Goal: Transaction & Acquisition: Book appointment/travel/reservation

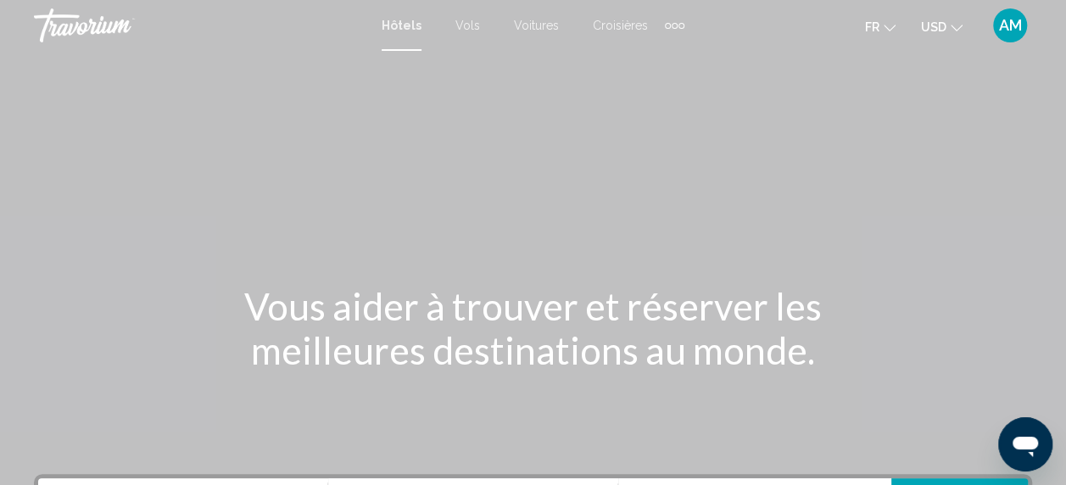
click at [958, 20] on mat-icon "Change currency" at bounding box center [956, 26] width 12 height 12
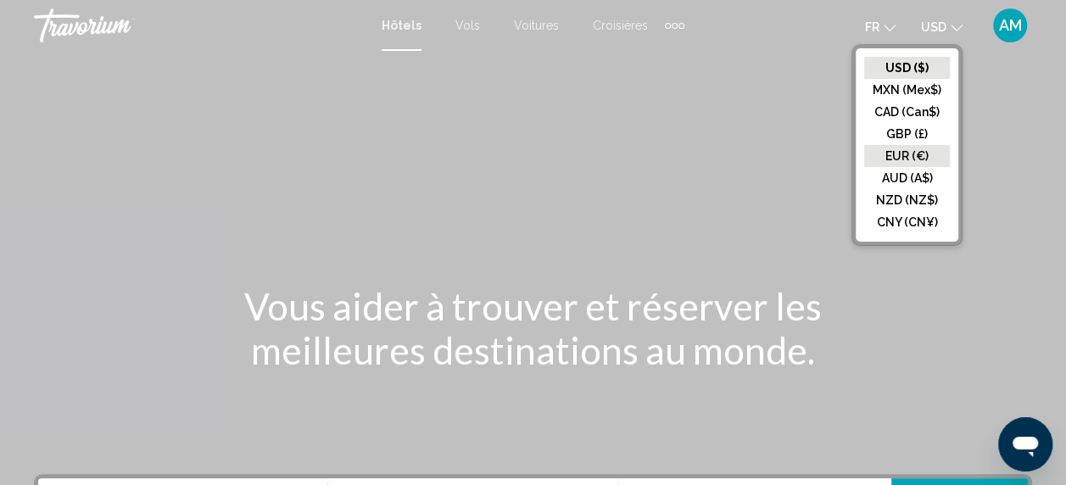
click at [909, 156] on button "EUR (€)" at bounding box center [907, 156] width 86 height 22
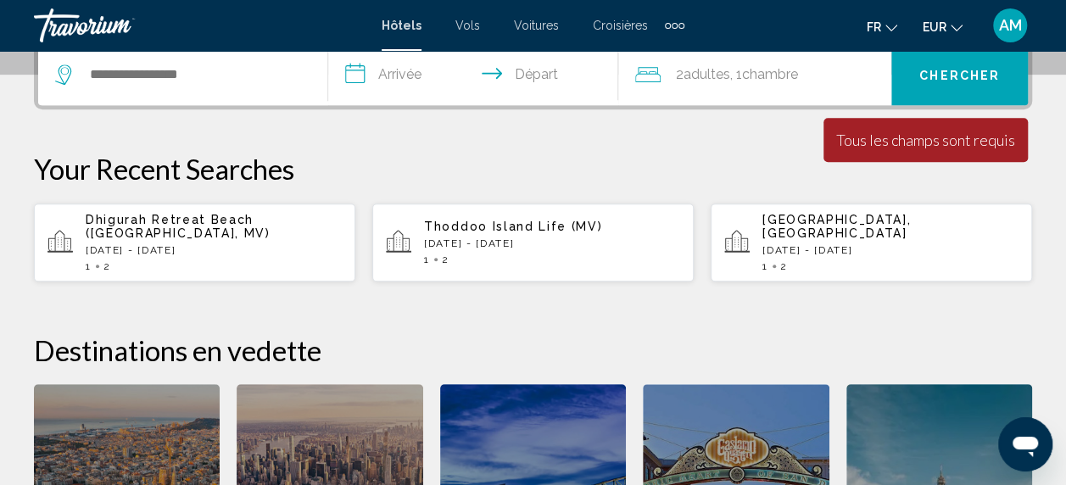
scroll to position [405, 0]
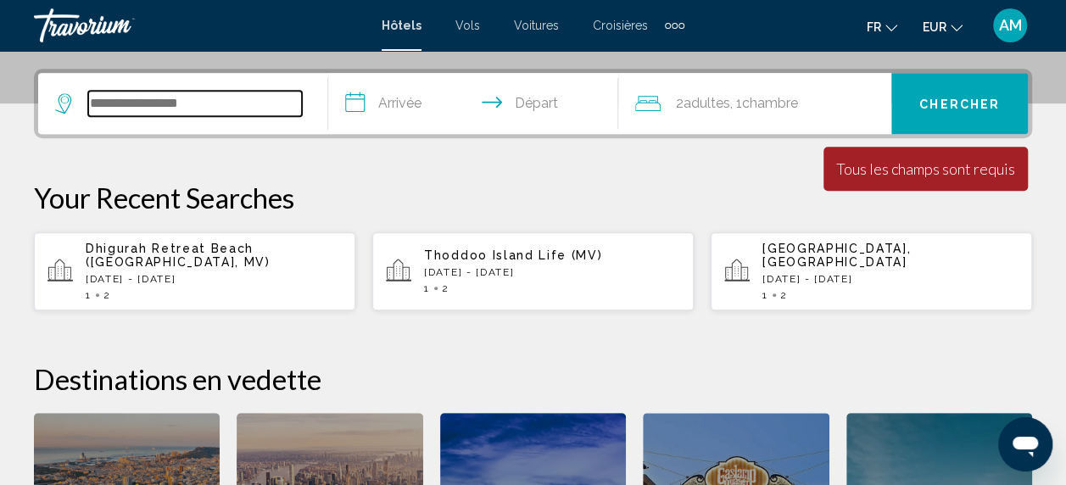
click at [176, 98] on input "Search widget" at bounding box center [195, 103] width 214 height 25
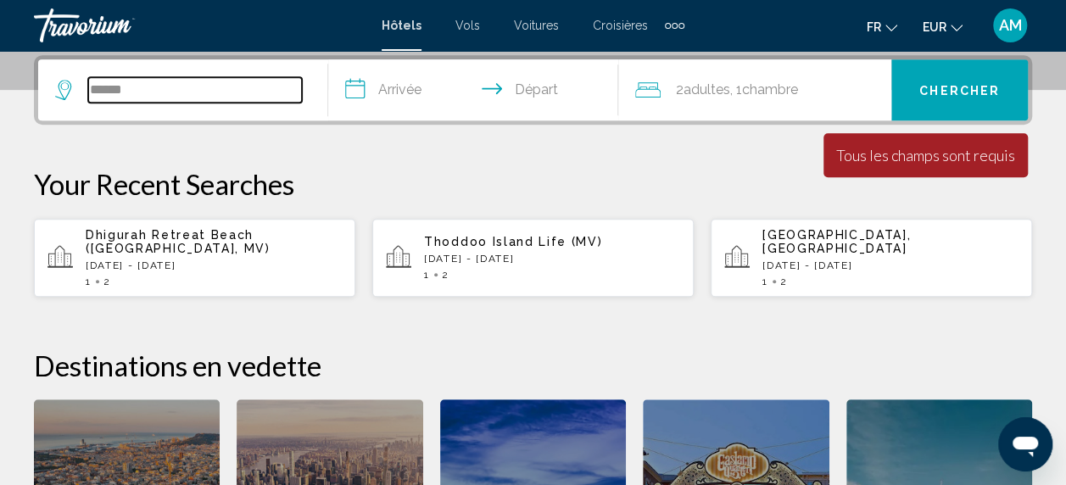
click at [153, 90] on input "******" at bounding box center [195, 89] width 214 height 25
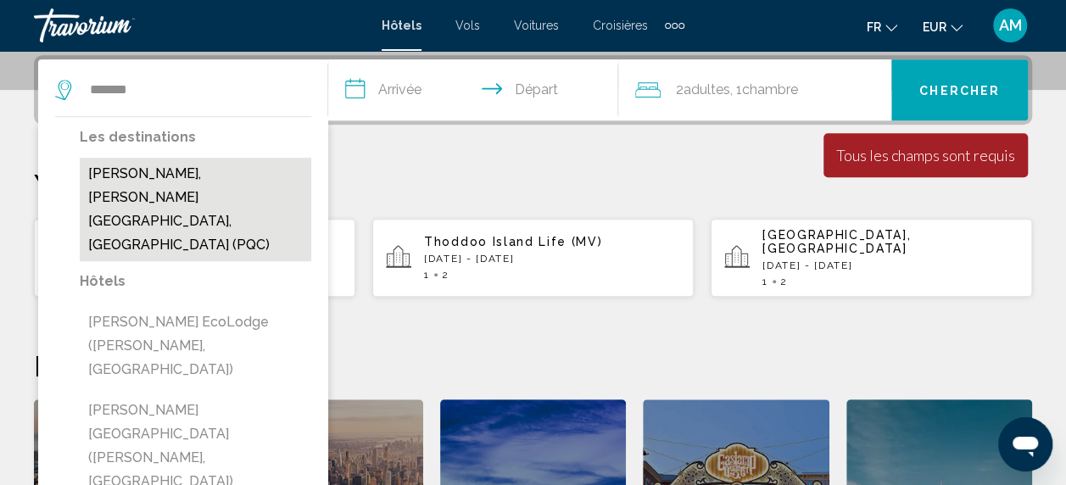
click at [176, 202] on button "[PERSON_NAME], [PERSON_NAME][GEOGRAPHIC_DATA], [GEOGRAPHIC_DATA] (PQC)" at bounding box center [195, 209] width 231 height 103
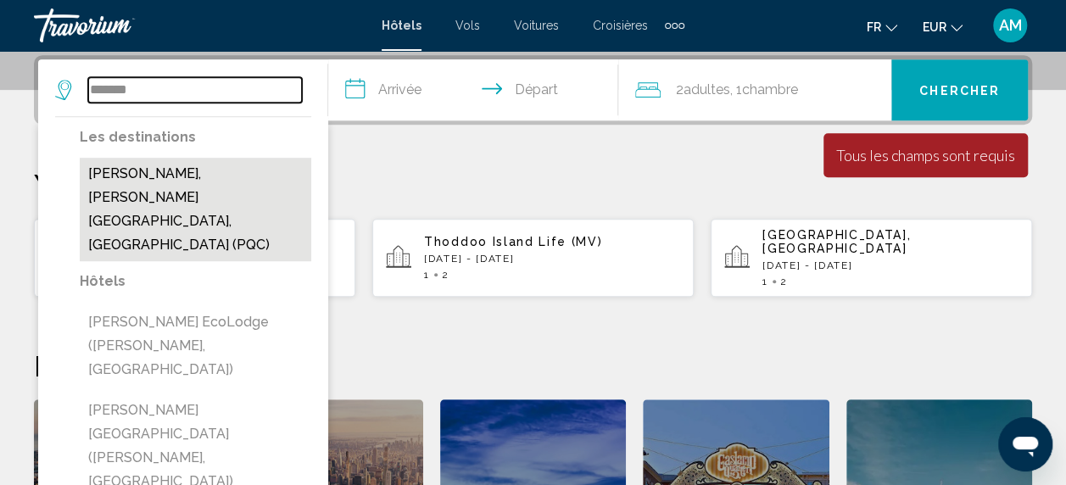
type input "**********"
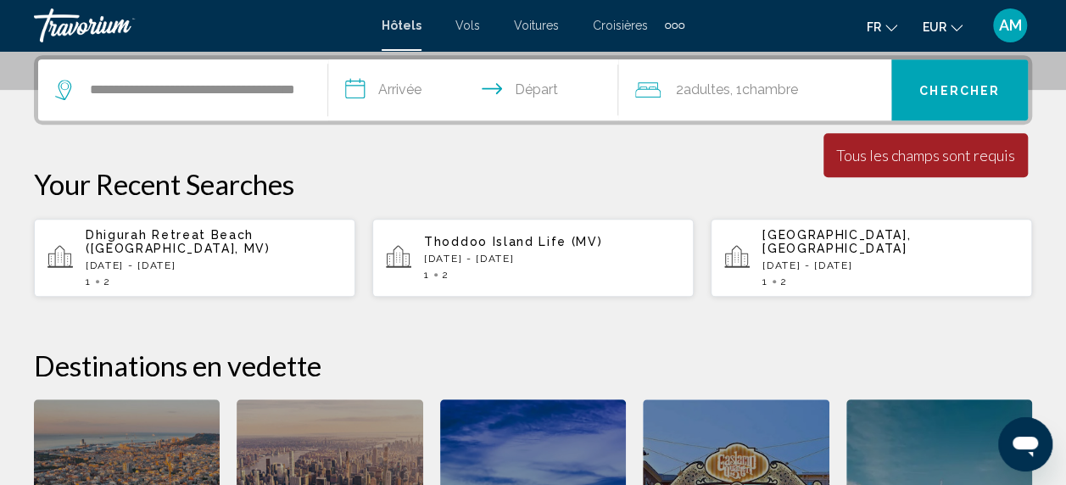
click at [402, 92] on input "**********" at bounding box center [476, 92] width 297 height 66
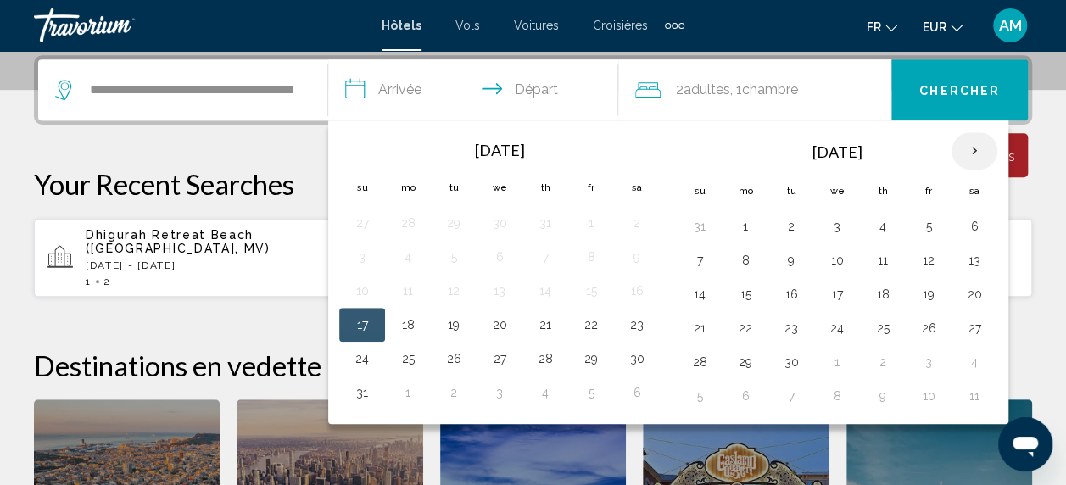
click at [968, 146] on th "Next month" at bounding box center [974, 150] width 46 height 37
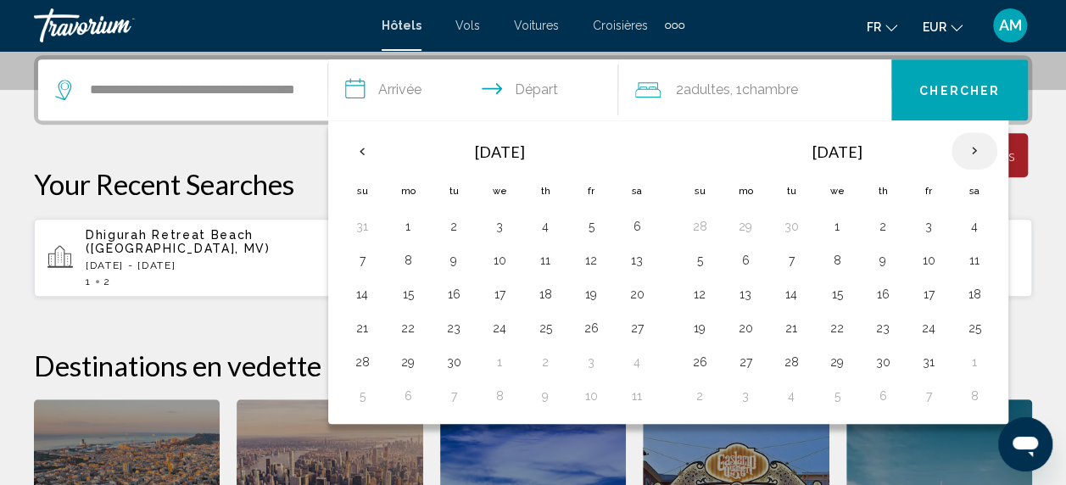
click at [968, 146] on th "Next month" at bounding box center [974, 150] width 46 height 37
click at [973, 222] on button "1" at bounding box center [974, 227] width 27 height 24
click at [987, 219] on td "1" at bounding box center [974, 226] width 46 height 34
click at [694, 261] on button "2" at bounding box center [699, 260] width 27 height 24
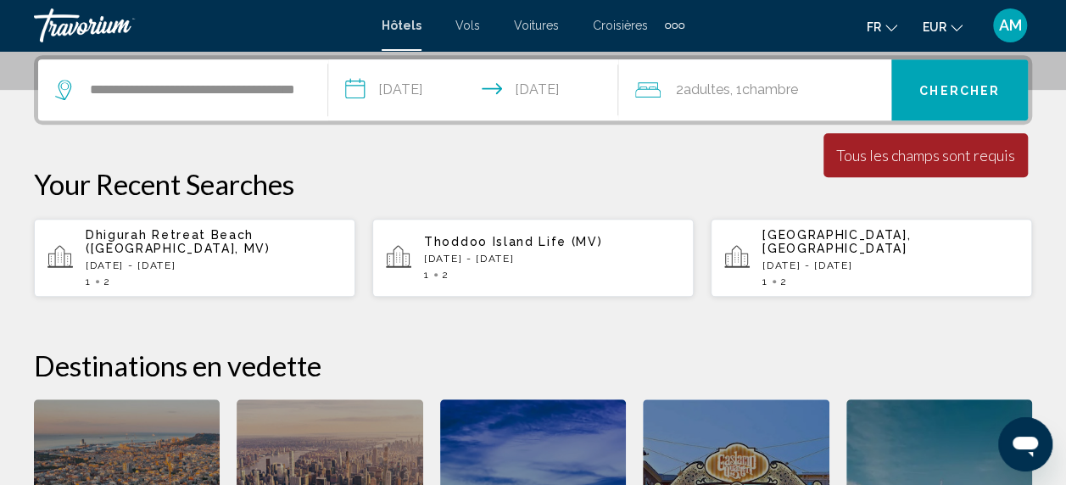
click at [515, 78] on input "**********" at bounding box center [476, 92] width 297 height 66
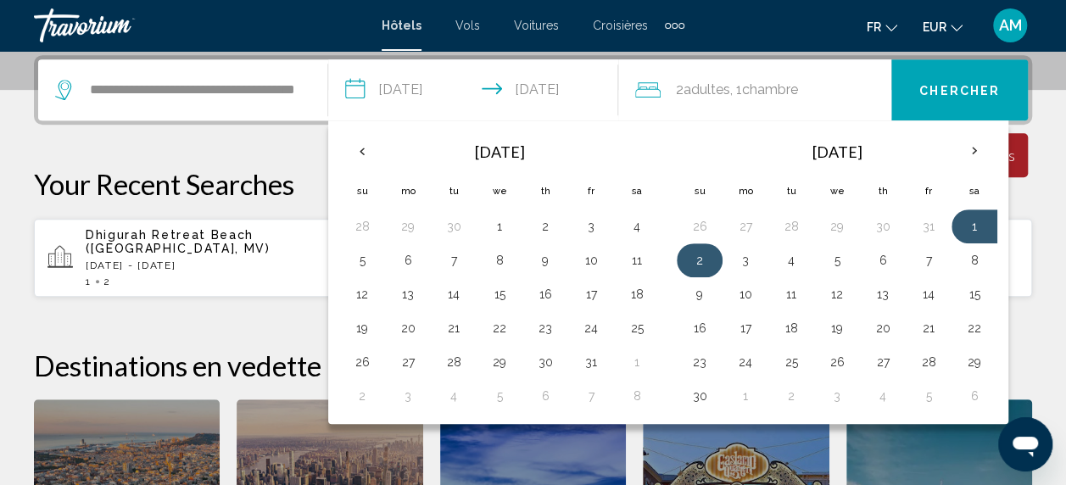
click at [686, 261] on button "2" at bounding box center [699, 260] width 27 height 24
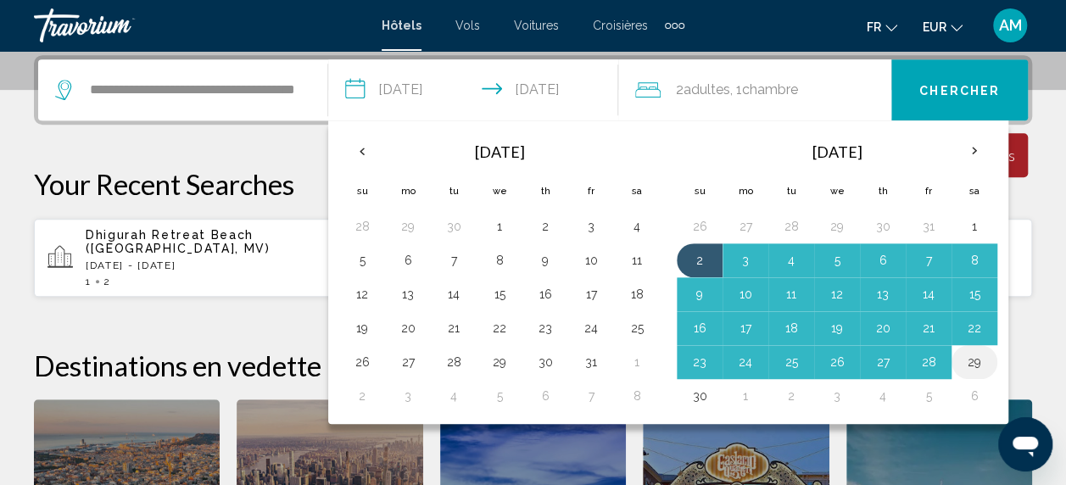
click at [961, 364] on button "29" at bounding box center [974, 362] width 27 height 24
type input "**********"
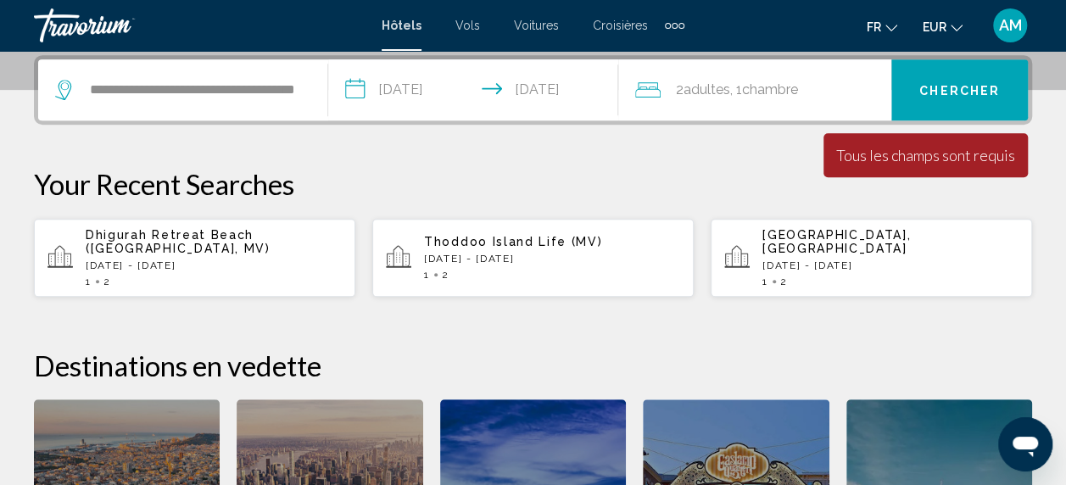
click at [763, 92] on span "Chambre" at bounding box center [770, 89] width 56 height 16
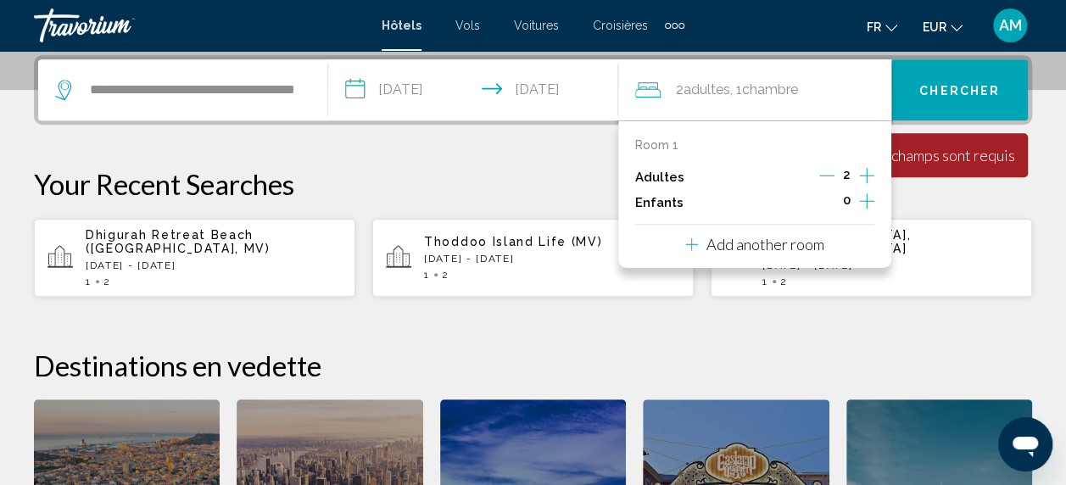
click at [828, 178] on icon "Decrement adults" at bounding box center [826, 175] width 15 height 15
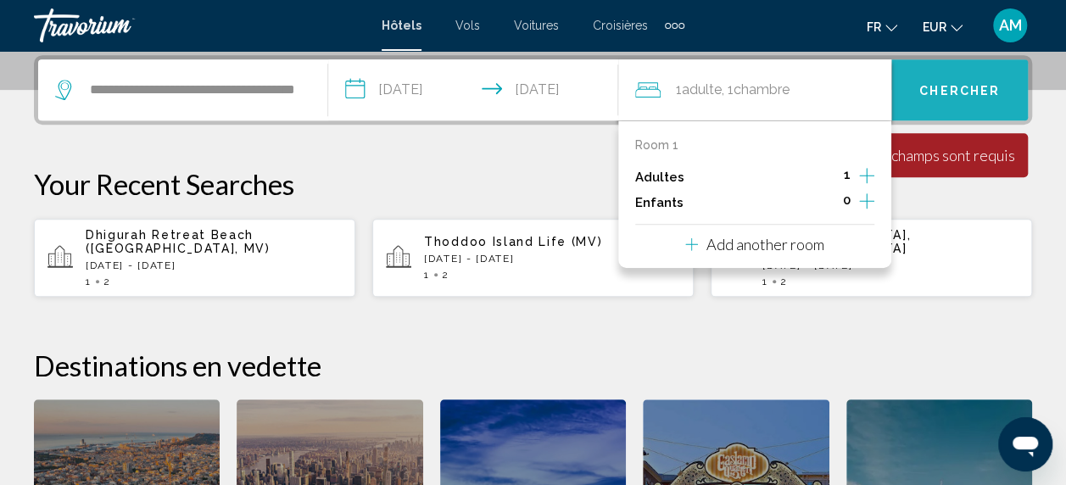
click at [950, 104] on button "Chercher" at bounding box center [959, 89] width 137 height 61
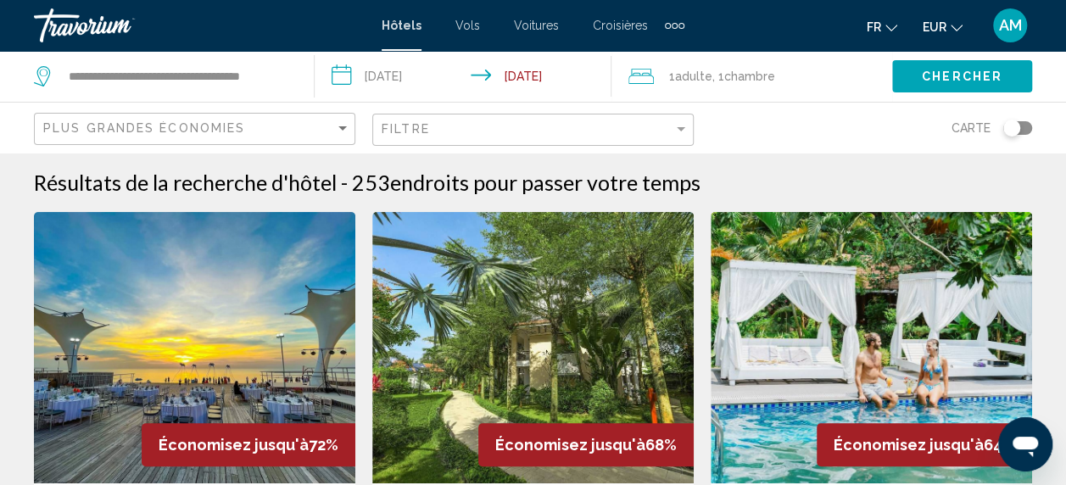
click at [685, 137] on div "Filtre" at bounding box center [535, 129] width 307 height 31
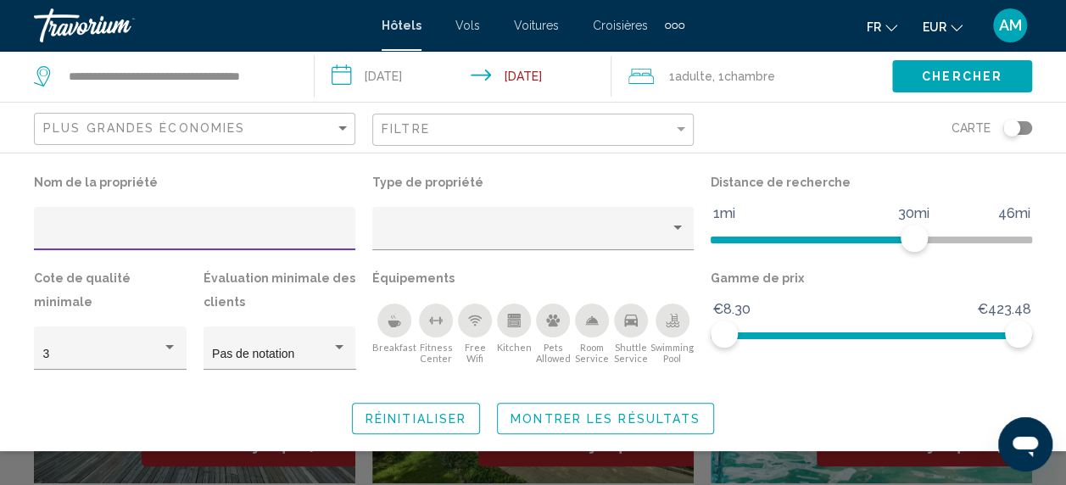
click at [682, 319] on div "Swimming Pool" at bounding box center [672, 321] width 34 height 34
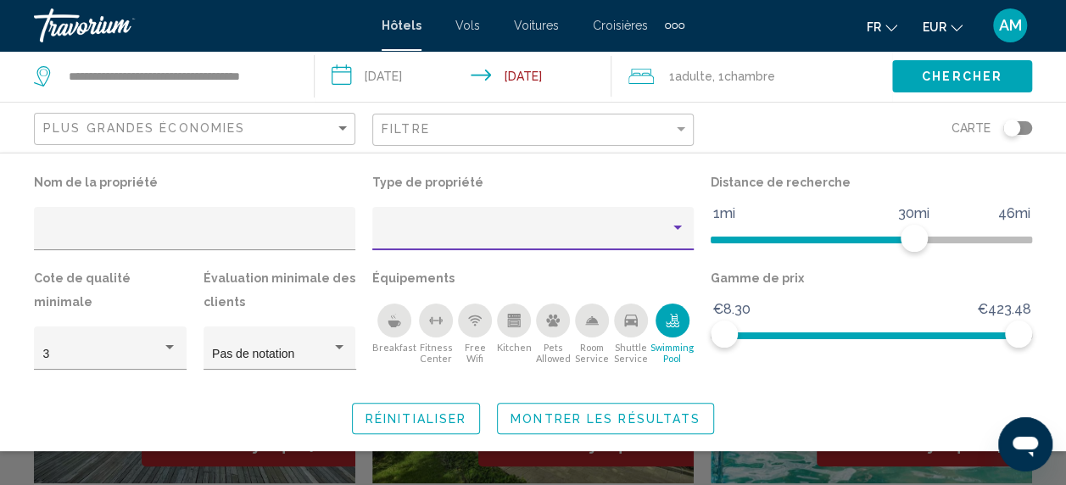
click at [510, 229] on div "Property type" at bounding box center [526, 235] width 288 height 14
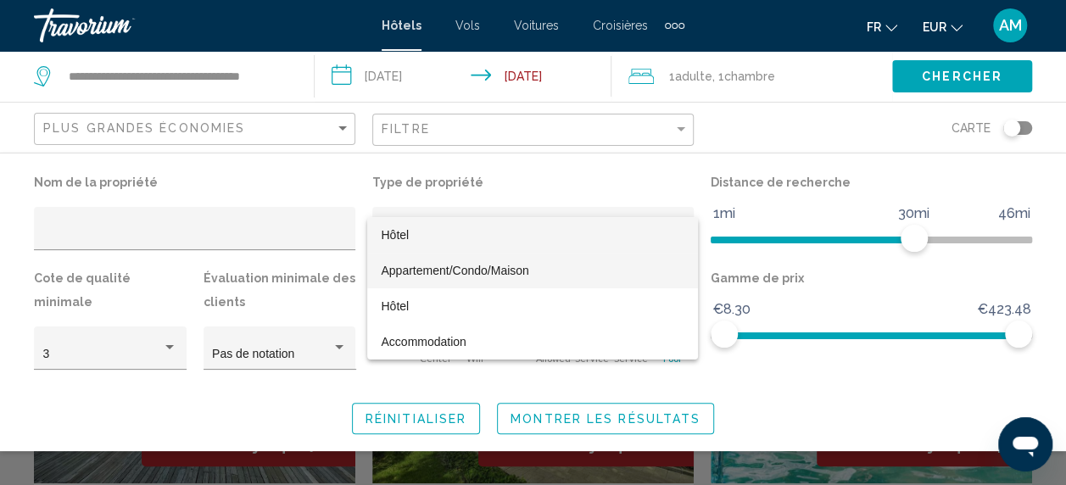
click at [504, 270] on span "Appartement/Condo/Maison" at bounding box center [455, 271] width 148 height 14
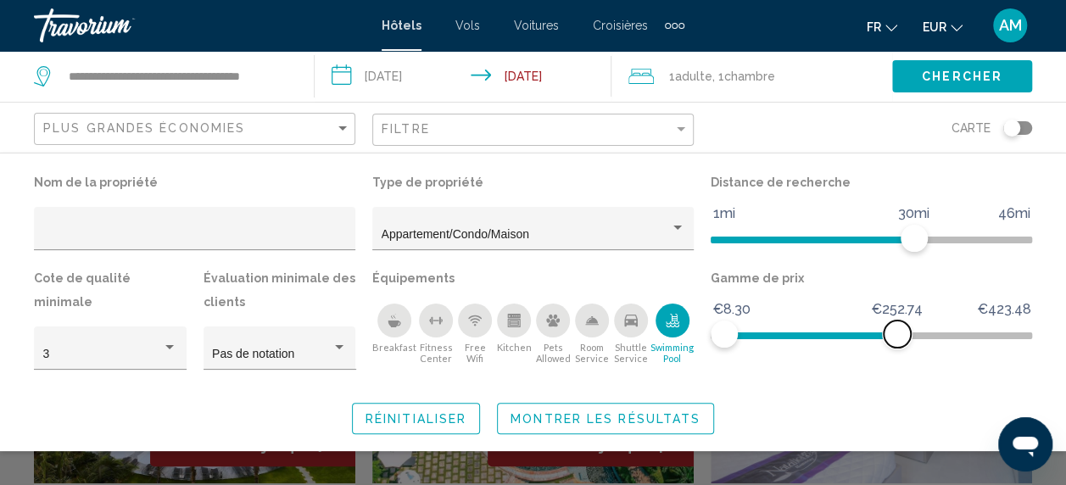
drag, startPoint x: 1017, startPoint y: 343, endPoint x: 897, endPoint y: 356, distance: 121.2
click at [897, 356] on div "Gamme de prix €8.30 €423.48 €8.30 €252.74" at bounding box center [871, 326] width 338 height 120
click at [671, 414] on span "Montrer les résultats" at bounding box center [605, 419] width 190 height 14
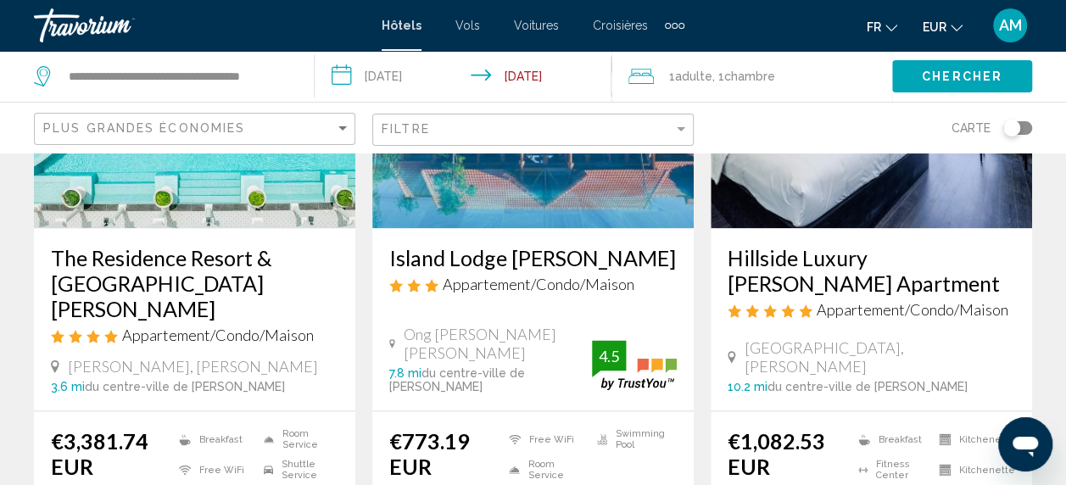
scroll to position [754, 0]
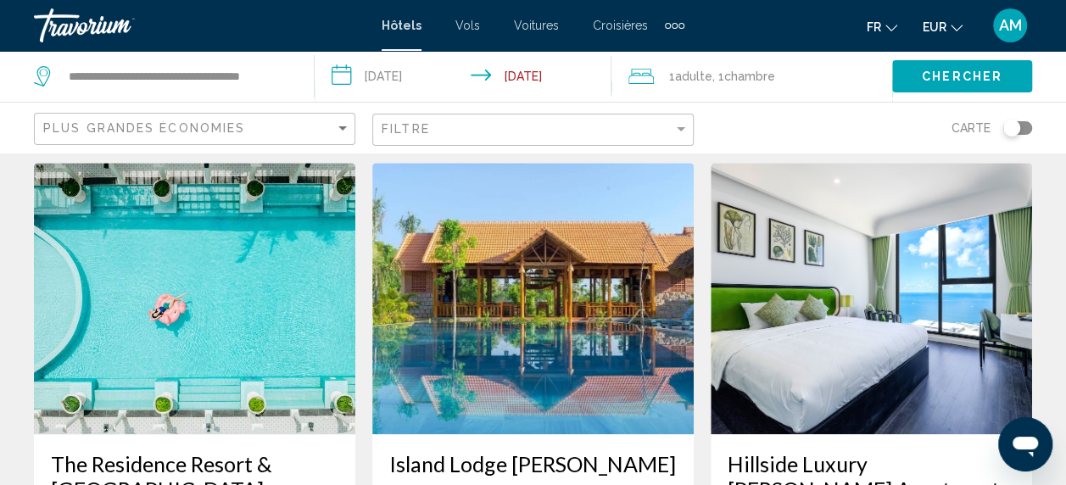
click at [612, 211] on img "Main content" at bounding box center [532, 298] width 321 height 271
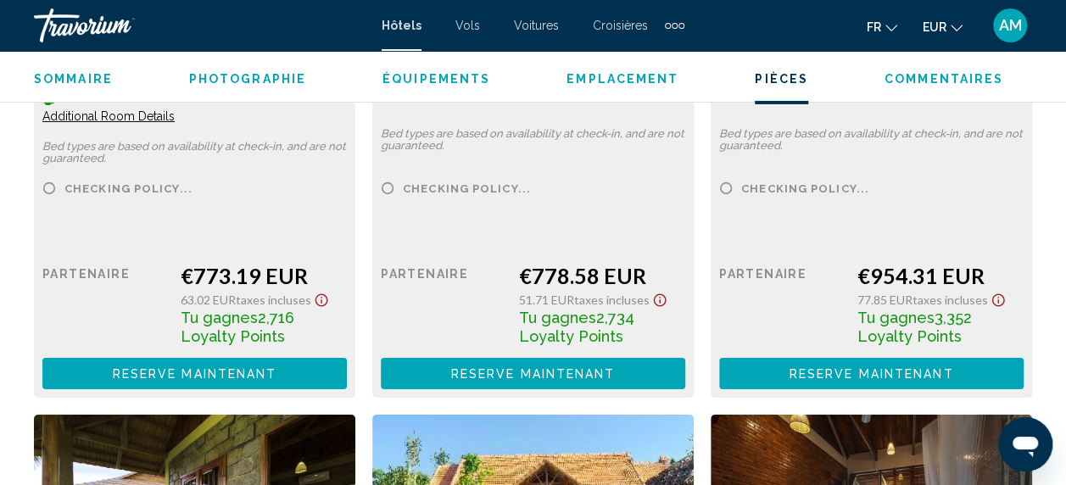
scroll to position [2847, 0]
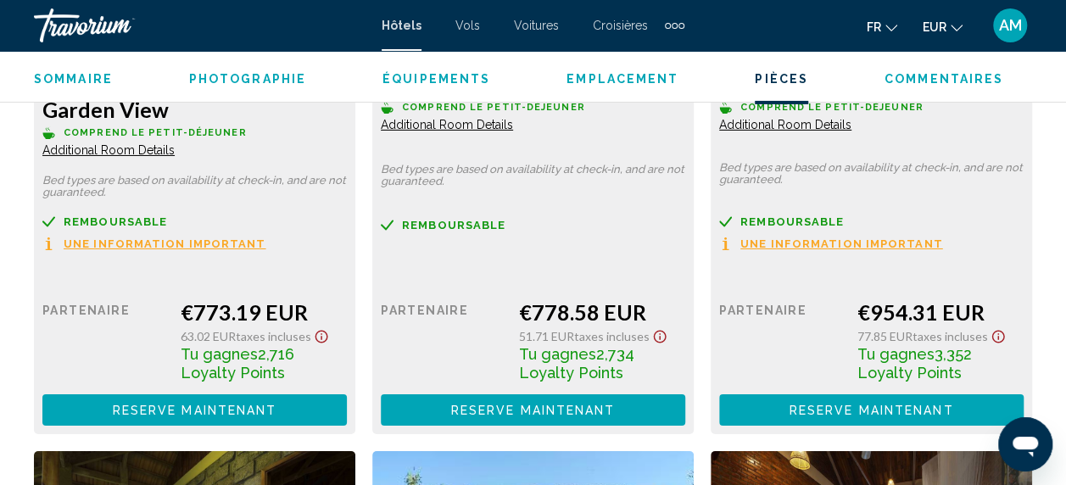
click at [202, 404] on span "Reserve maintenant" at bounding box center [195, 411] width 164 height 14
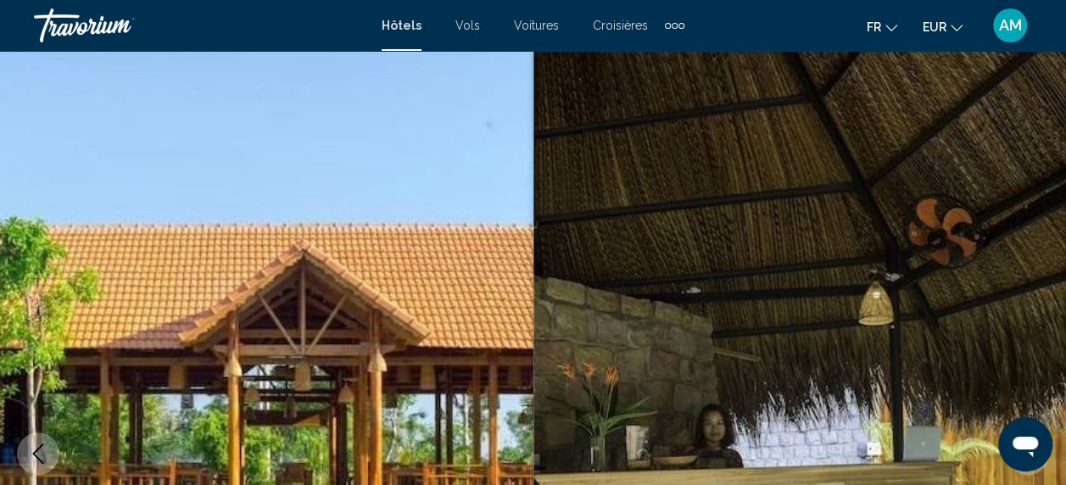
scroll to position [210, 0]
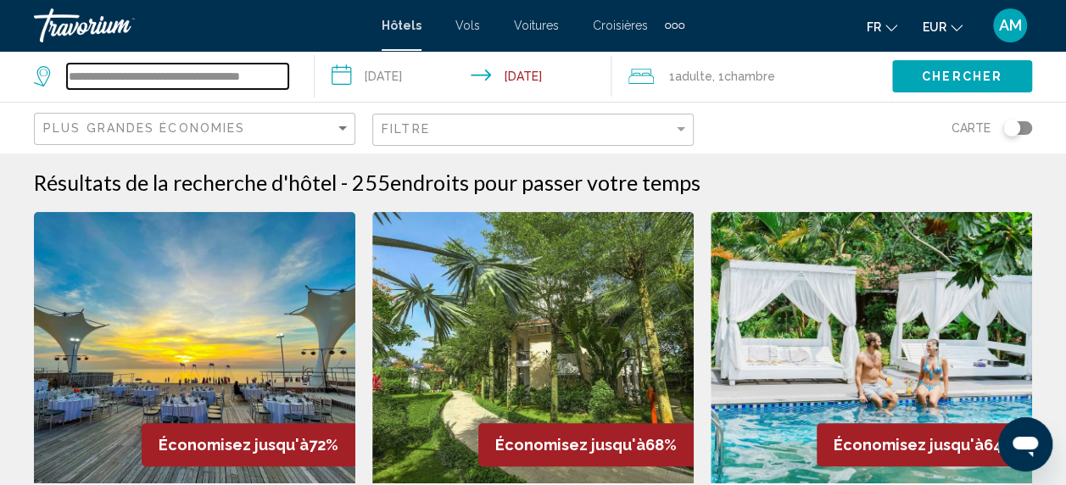
click at [142, 75] on input "**********" at bounding box center [177, 76] width 221 height 25
drag, startPoint x: 74, startPoint y: 72, endPoint x: 409, endPoint y: 75, distance: 334.9
click at [409, 75] on div "**********" at bounding box center [533, 76] width 1066 height 51
type input "*"
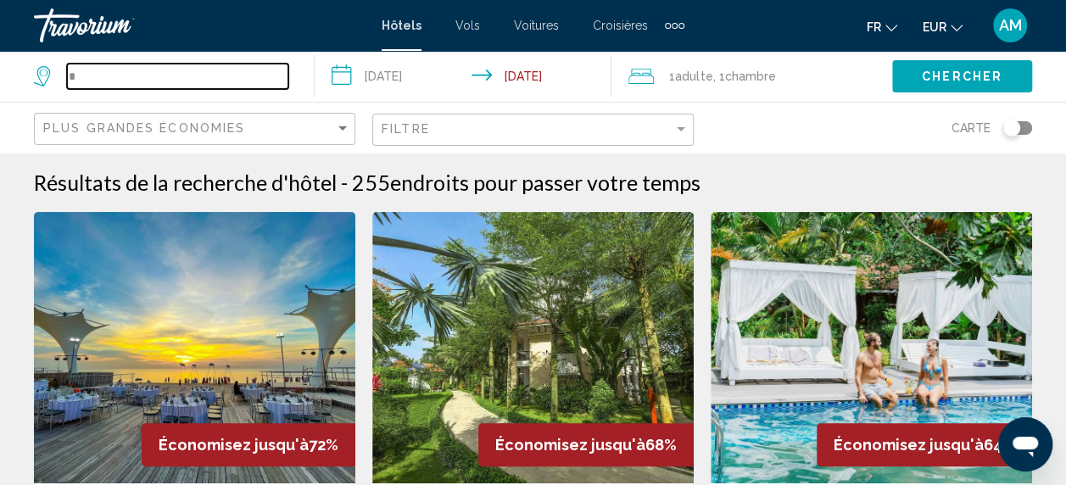
scroll to position [0, 0]
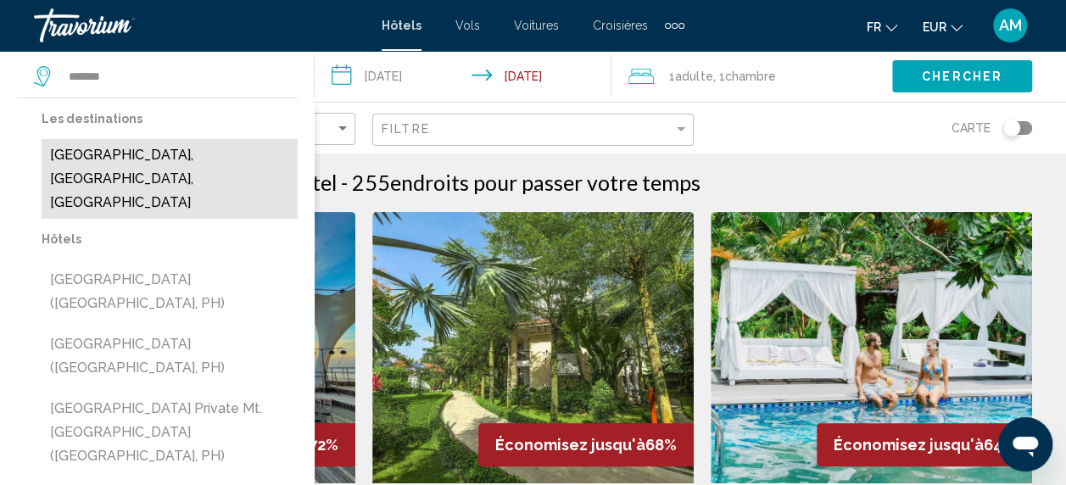
click at [239, 161] on button "[GEOGRAPHIC_DATA], [GEOGRAPHIC_DATA], [GEOGRAPHIC_DATA]" at bounding box center [170, 179] width 256 height 80
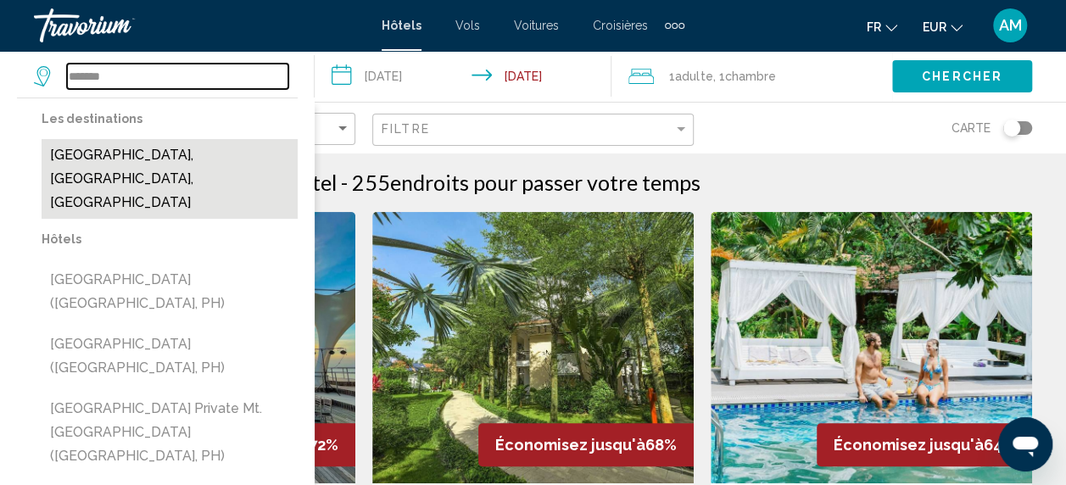
type input "**********"
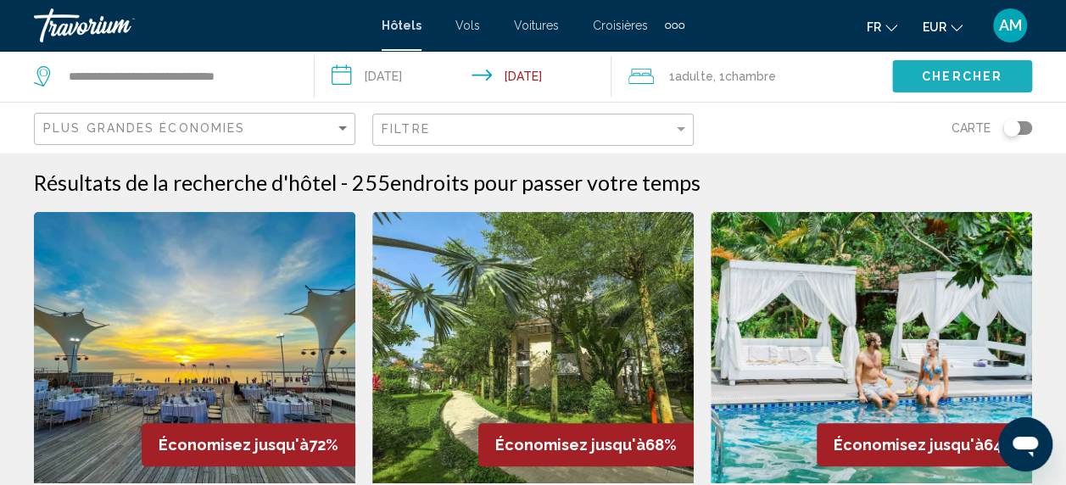
click at [965, 71] on span "Chercher" at bounding box center [962, 77] width 81 height 14
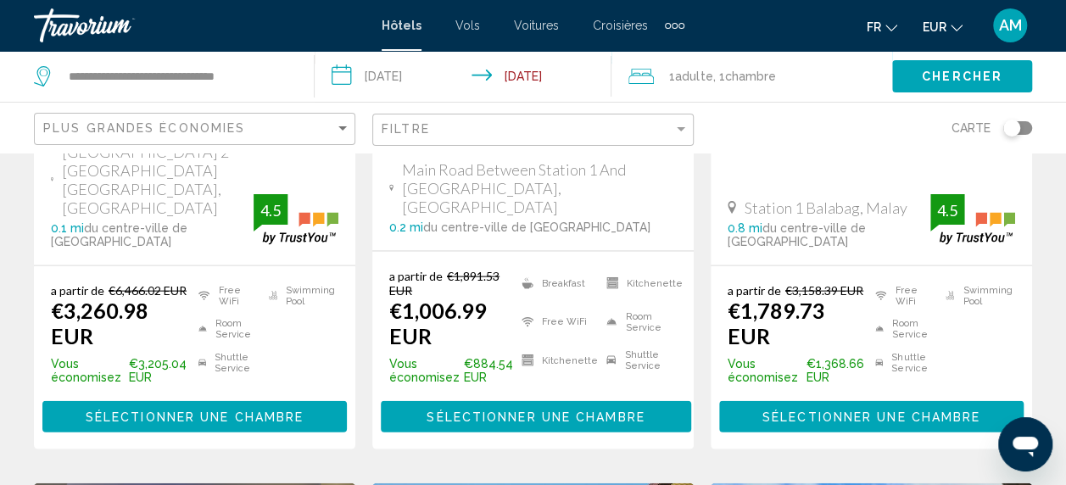
scroll to position [1762, 0]
